Goal: Task Accomplishment & Management: Use online tool/utility

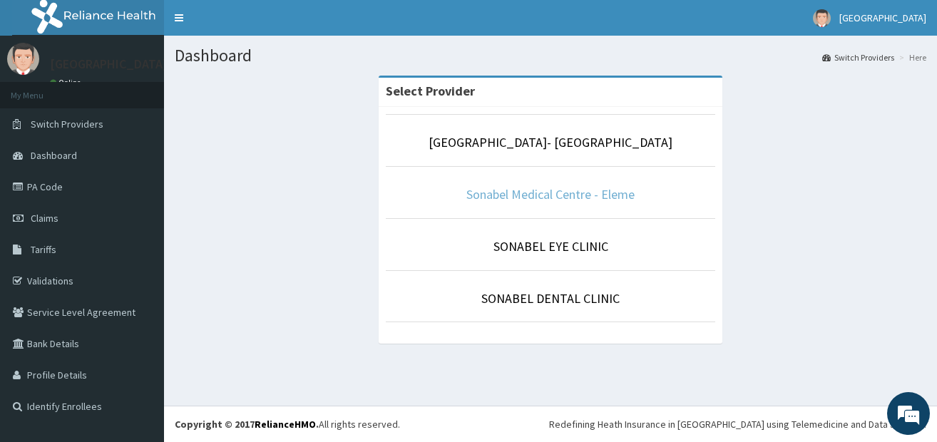
click at [588, 200] on link "Sonabel Medical Centre - Eleme" at bounding box center [550, 194] width 168 height 16
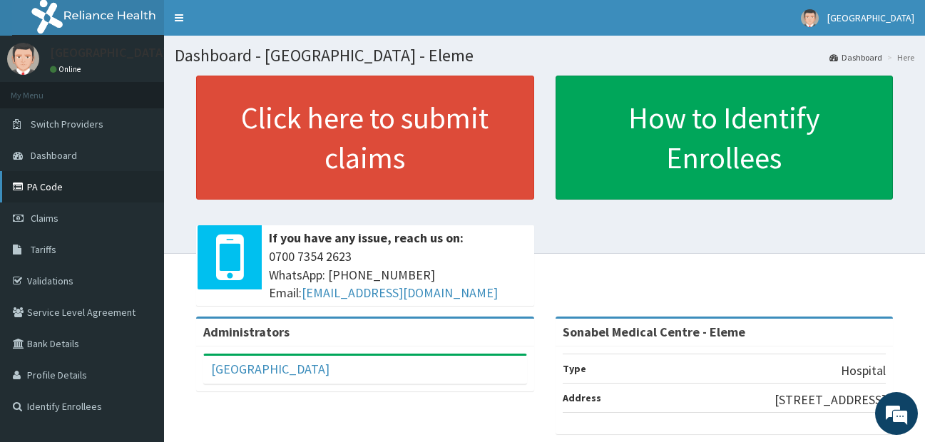
click at [44, 190] on link "PA Code" at bounding box center [82, 186] width 164 height 31
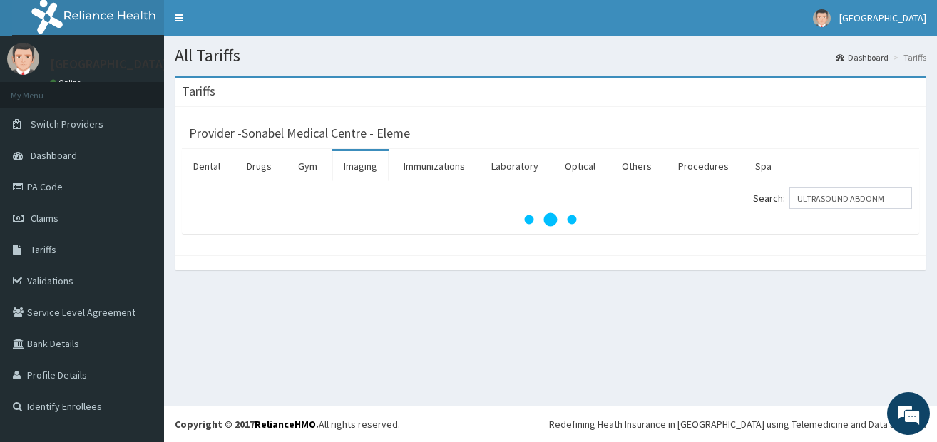
type input "ULTRASOUND ABDONM"
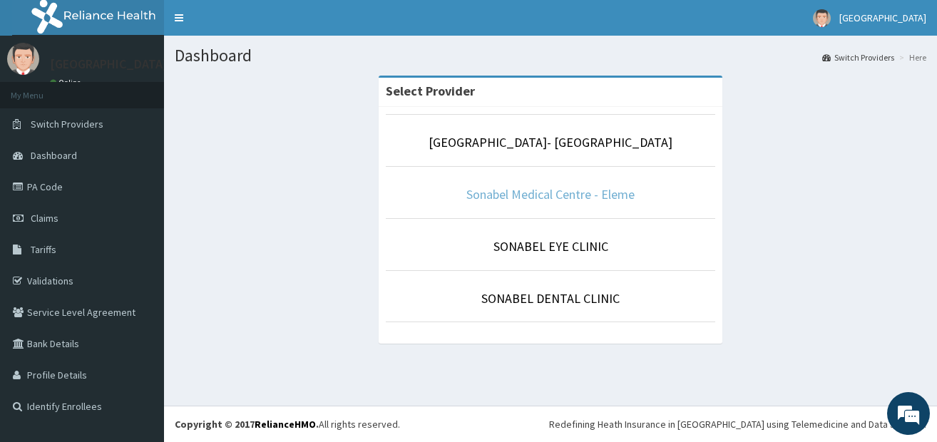
click at [578, 200] on link "Sonabel Medical Centre - Eleme" at bounding box center [550, 194] width 168 height 16
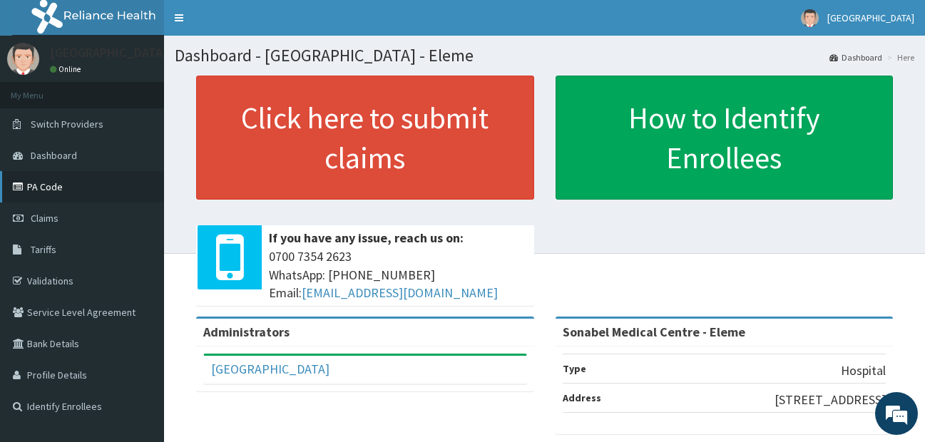
click at [56, 178] on link "PA Code" at bounding box center [82, 186] width 164 height 31
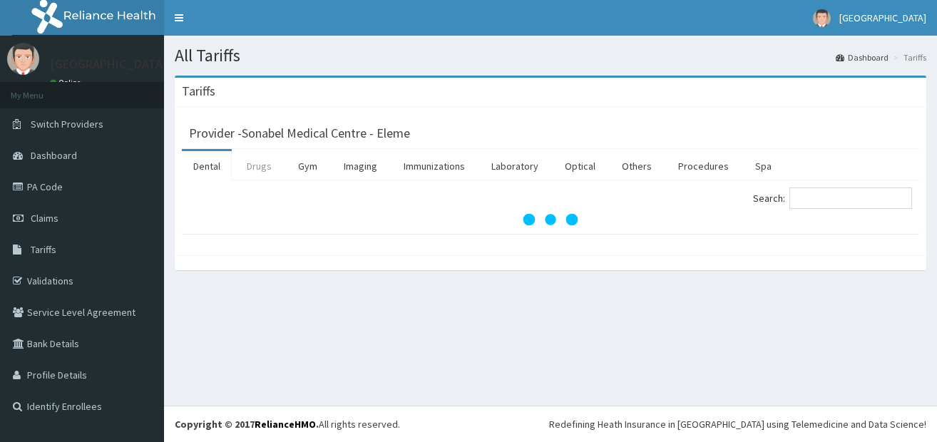
click at [247, 163] on link "Drugs" at bounding box center [259, 166] width 48 height 30
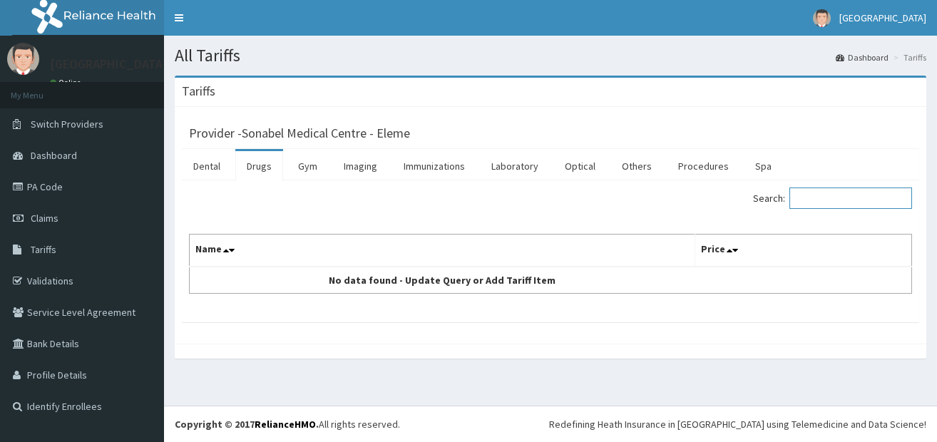
click at [822, 193] on input "Search:" at bounding box center [850, 198] width 123 height 21
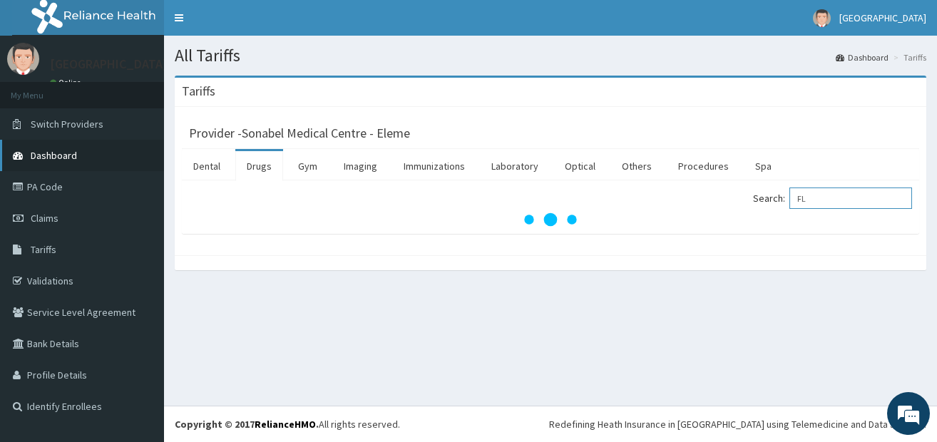
type input "F"
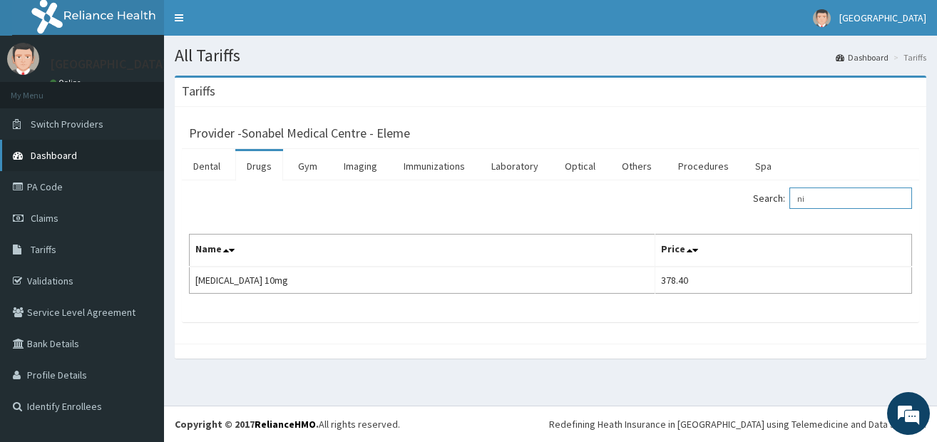
type input "n"
type input "m"
type input "s"
type input "clotri"
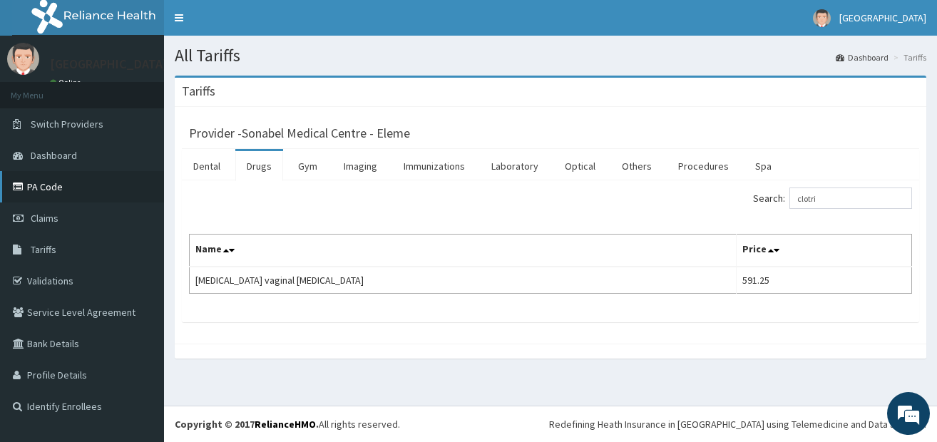
click at [39, 190] on link "PA Code" at bounding box center [82, 186] width 164 height 31
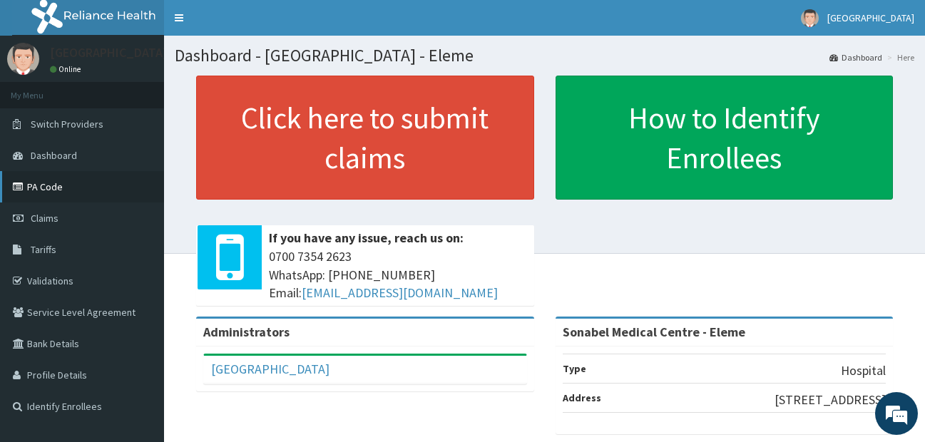
click at [48, 185] on link "PA Code" at bounding box center [82, 186] width 164 height 31
